Goal: Understand process/instructions

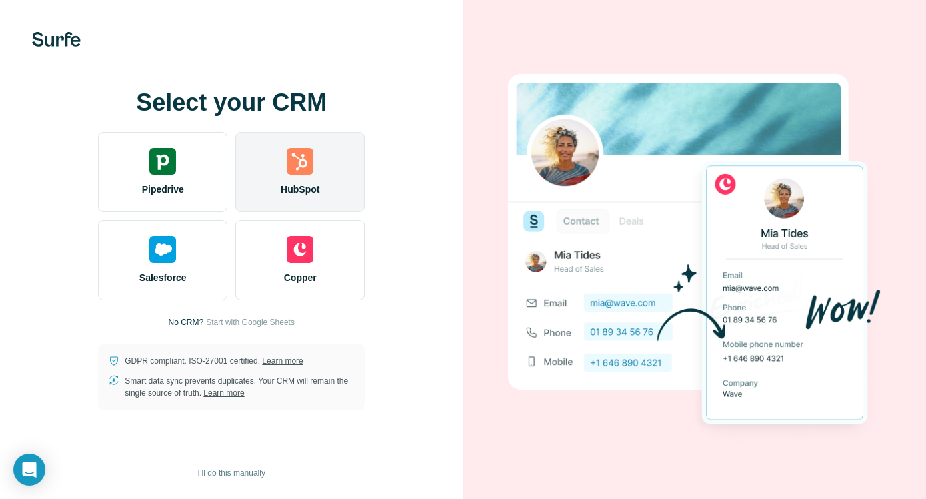
click at [313, 197] on div "HubSpot" at bounding box center [299, 172] width 129 height 80
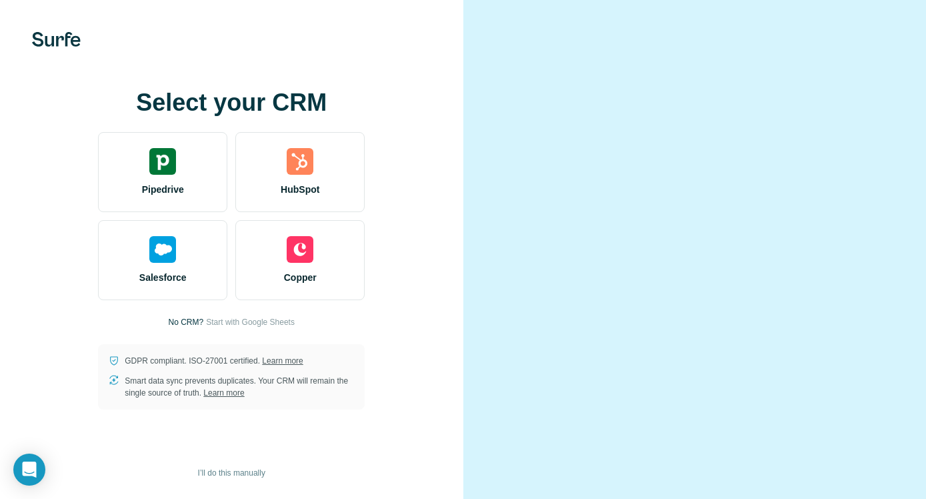
click at [643, 346] on video at bounding box center [695, 249] width 389 height 194
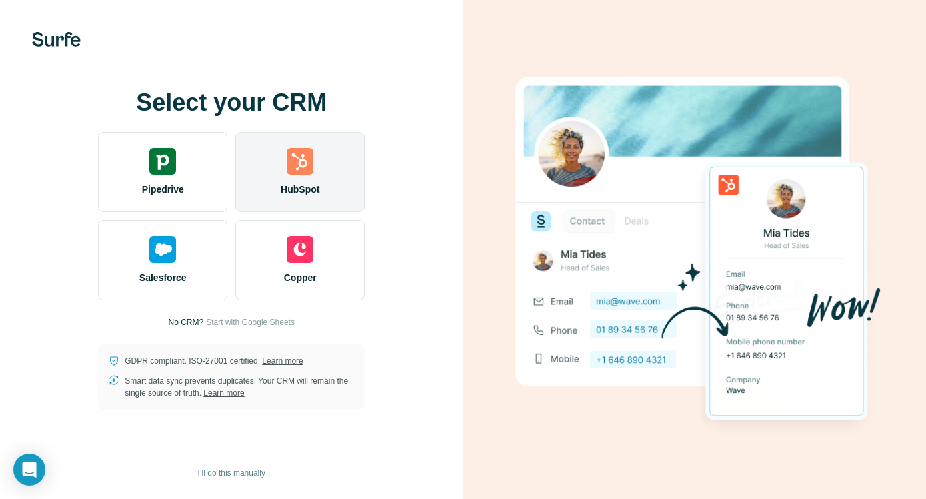
click at [318, 181] on div "HubSpot" at bounding box center [299, 172] width 129 height 80
click at [298, 163] on img at bounding box center [300, 161] width 27 height 27
click at [296, 178] on div "HubSpot" at bounding box center [299, 172] width 129 height 80
click at [330, 178] on div "HubSpot" at bounding box center [299, 172] width 129 height 80
click at [313, 169] on img at bounding box center [300, 161] width 27 height 27
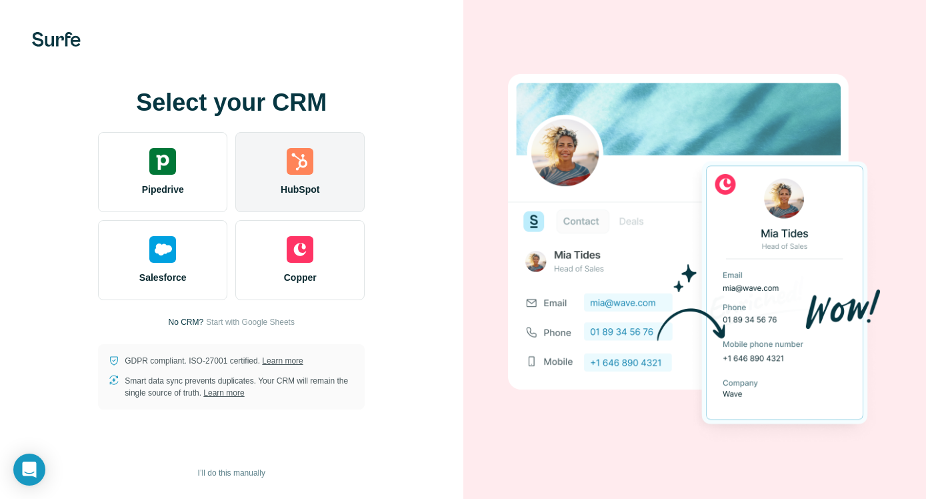
drag, startPoint x: 327, startPoint y: 239, endPoint x: 320, endPoint y: 183, distance: 56.4
click at [327, 239] on div "Copper" at bounding box center [299, 260] width 129 height 80
click at [320, 183] on div "HubSpot" at bounding box center [299, 172] width 129 height 80
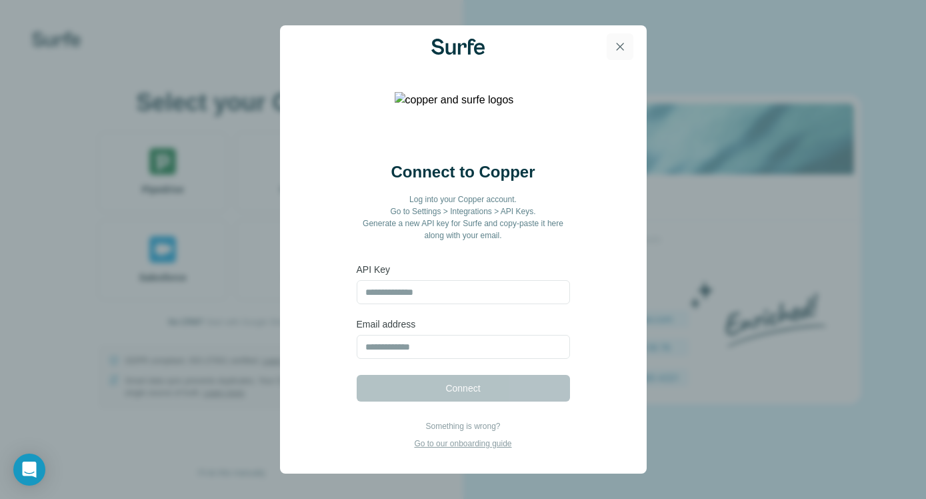
click at [622, 47] on icon "button" at bounding box center [619, 46] width 13 height 13
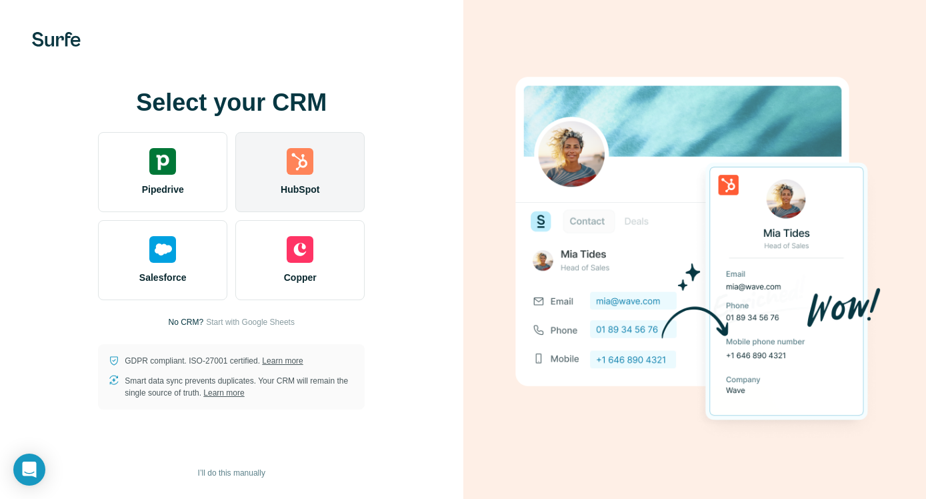
click at [317, 180] on div "HubSpot" at bounding box center [299, 172] width 129 height 80
